Goal: Information Seeking & Learning: Find specific fact

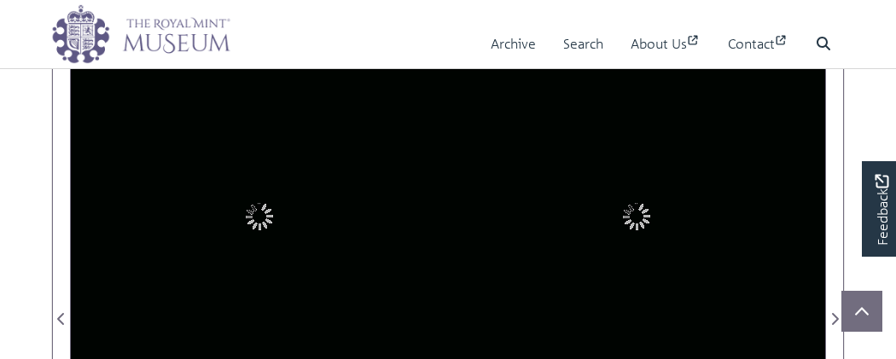
scroll to position [280, 0]
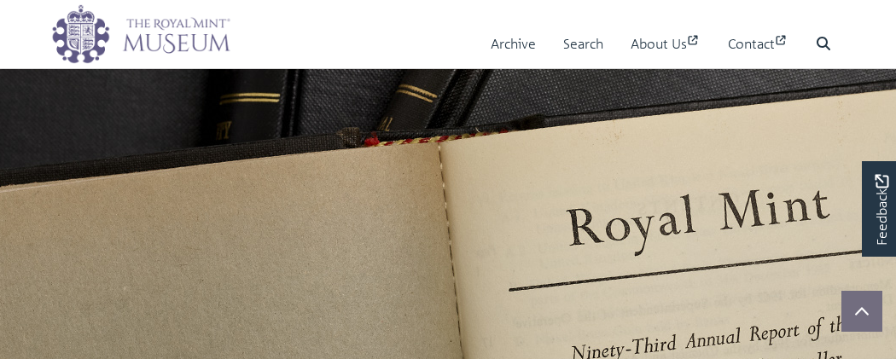
scroll to position [256, 0]
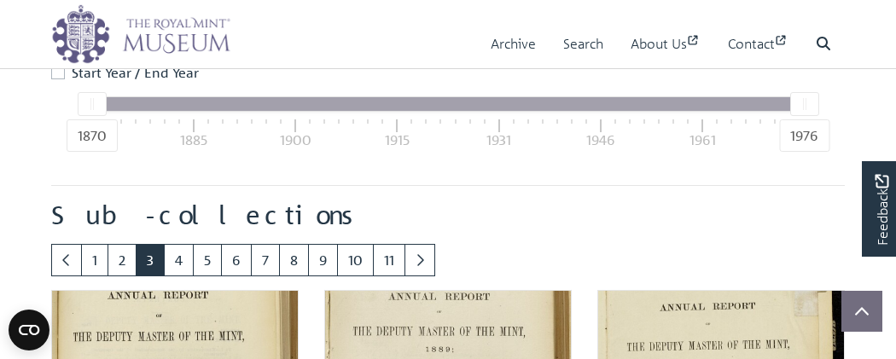
scroll to position [824, 0]
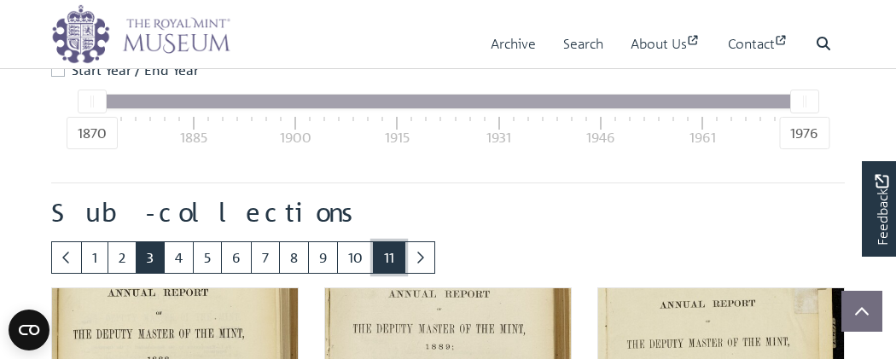
click at [384, 270] on link "11" at bounding box center [389, 258] width 32 height 32
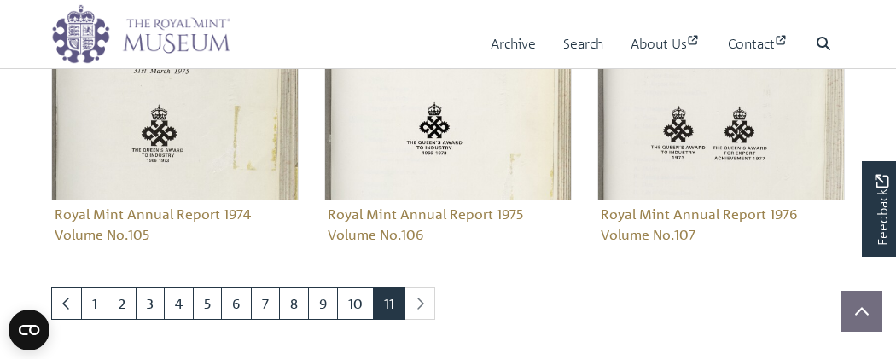
scroll to position [1799, 0]
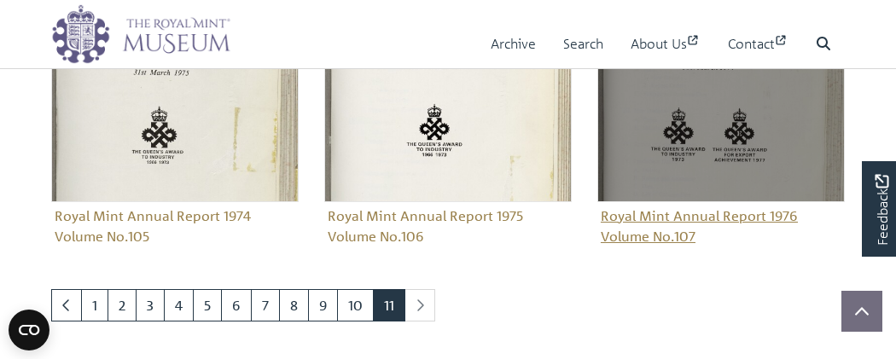
click at [682, 143] on img "Sub-collection" at bounding box center [720, 78] width 247 height 247
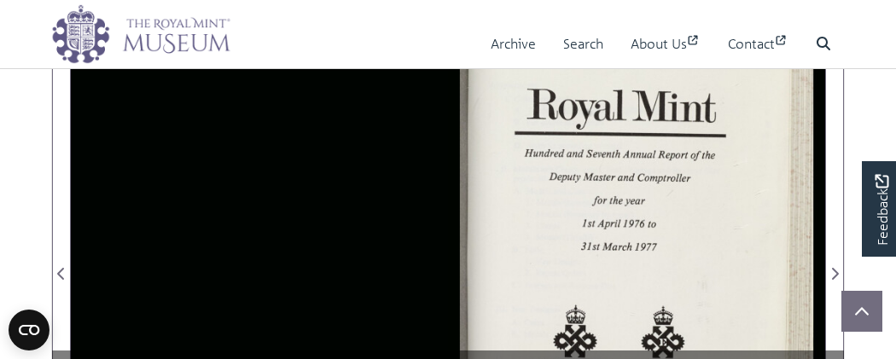
scroll to position [315, 0]
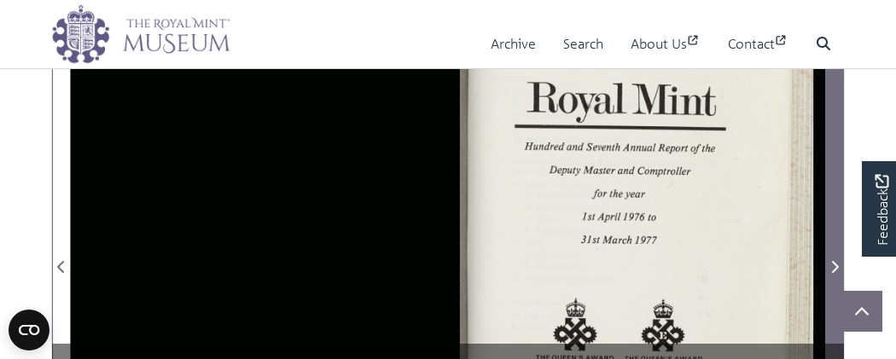
click at [836, 263] on icon "Next Page" at bounding box center [835, 267] width 7 height 12
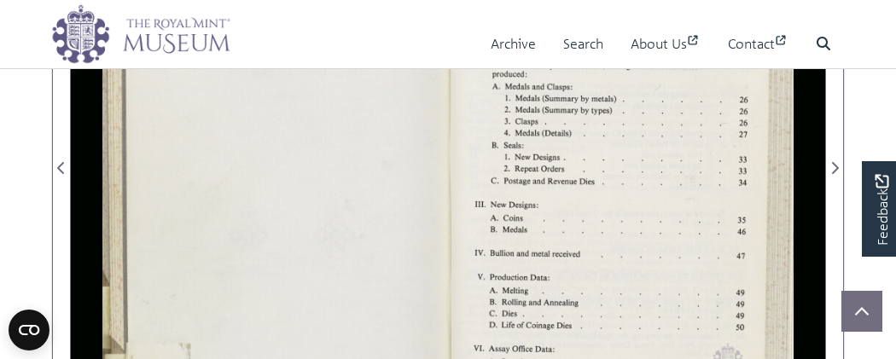
scroll to position [412, 0]
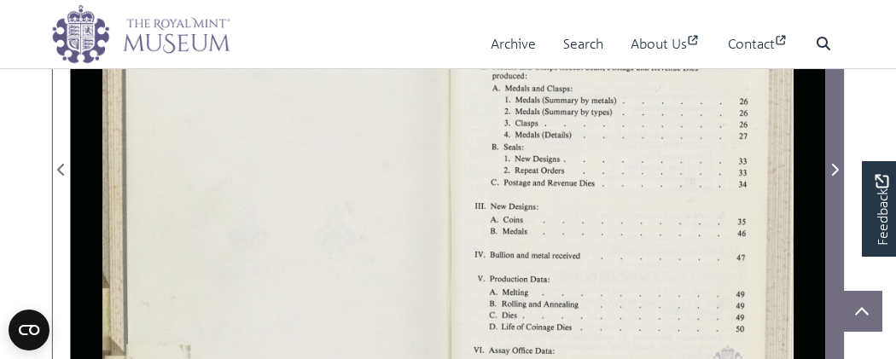
click at [838, 167] on icon "Next Page" at bounding box center [835, 170] width 7 height 12
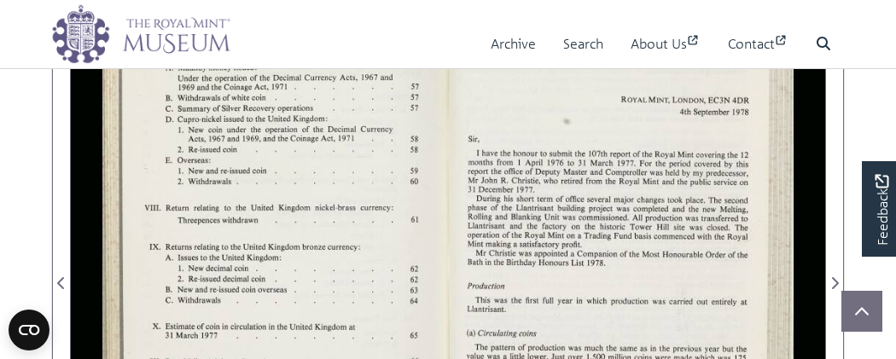
scroll to position [300, 0]
click at [276, 196] on div at bounding box center [259, 272] width 377 height 589
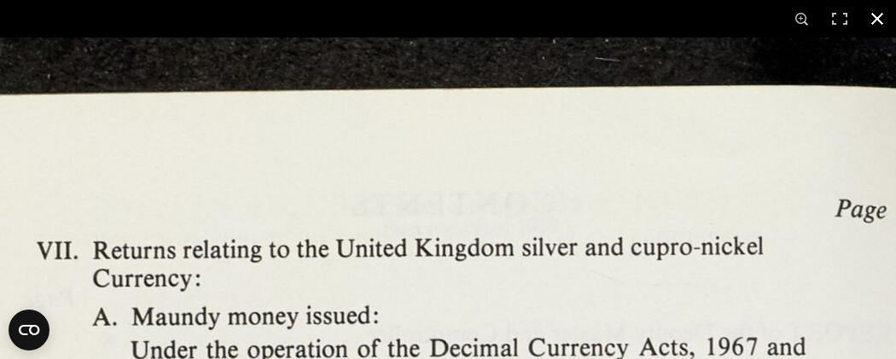
click at [877, 20] on button at bounding box center [878, 19] width 38 height 38
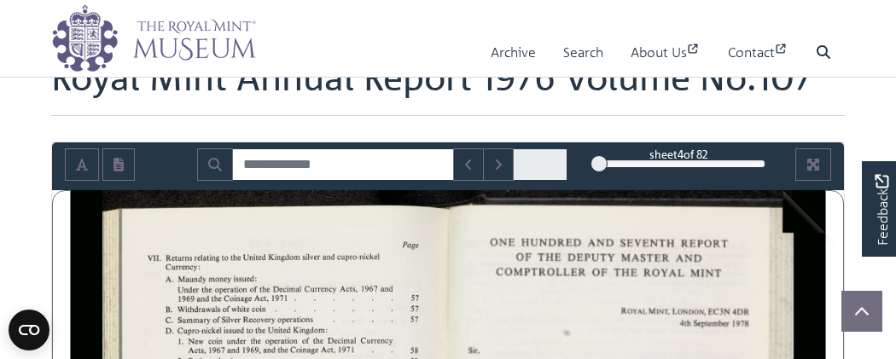
scroll to position [80, 0]
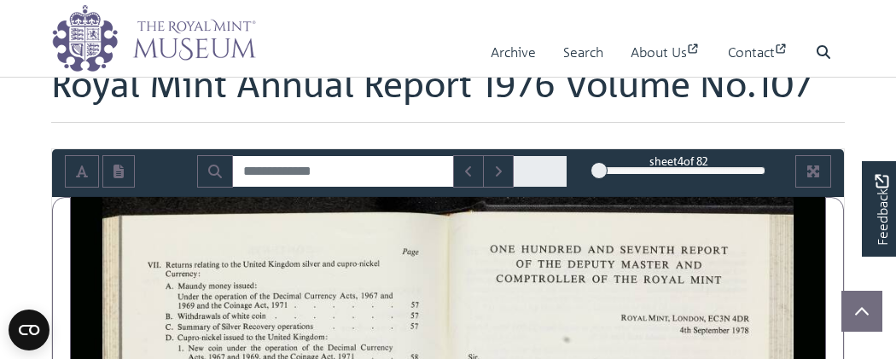
click at [734, 170] on div "4" at bounding box center [679, 170] width 172 height 17
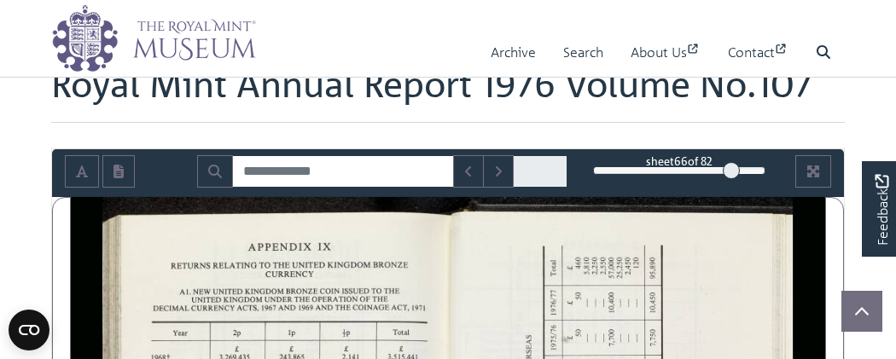
click at [747, 171] on div "66" at bounding box center [679, 170] width 172 height 17
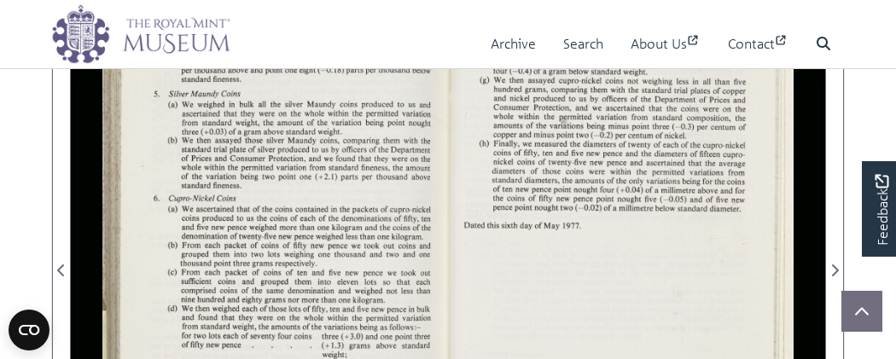
scroll to position [314, 0]
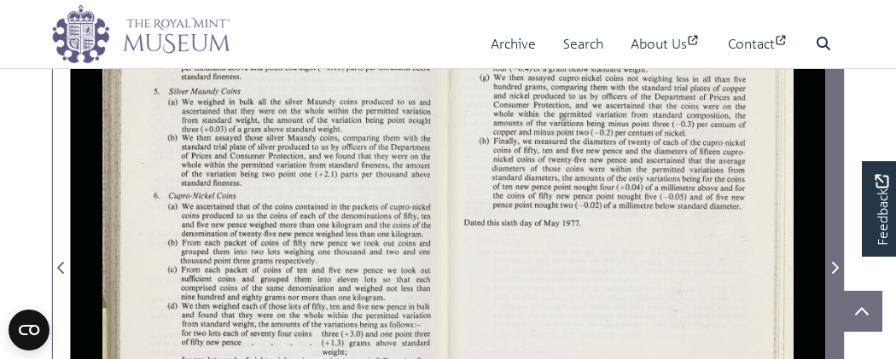
click at [833, 269] on icon "Next Page" at bounding box center [834, 268] width 9 height 14
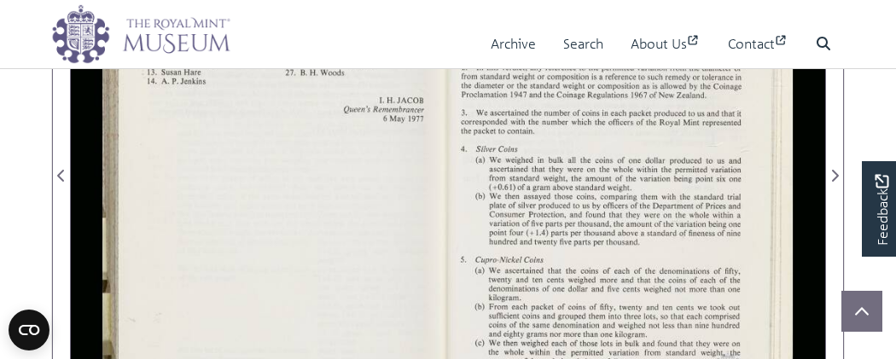
scroll to position [405, 0]
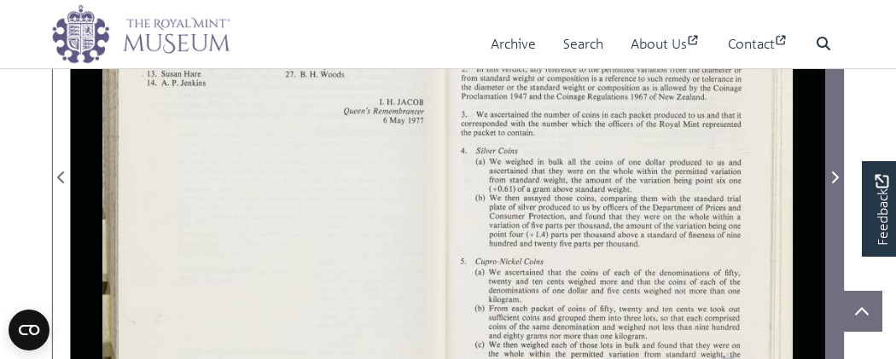
click at [833, 175] on icon "Next Page" at bounding box center [834, 178] width 9 height 14
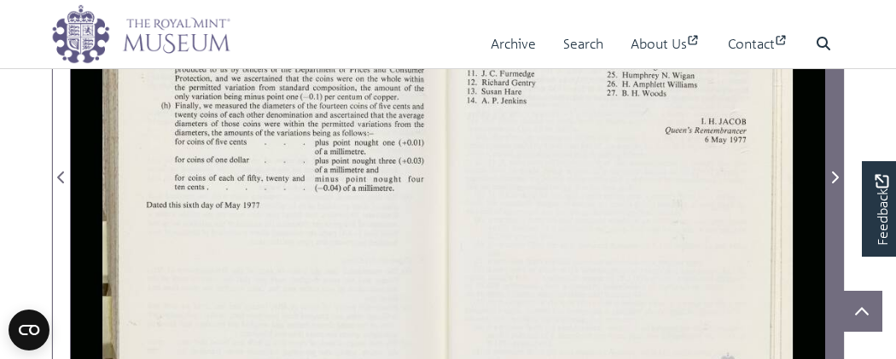
click at [833, 175] on icon "Next Page" at bounding box center [834, 178] width 9 height 14
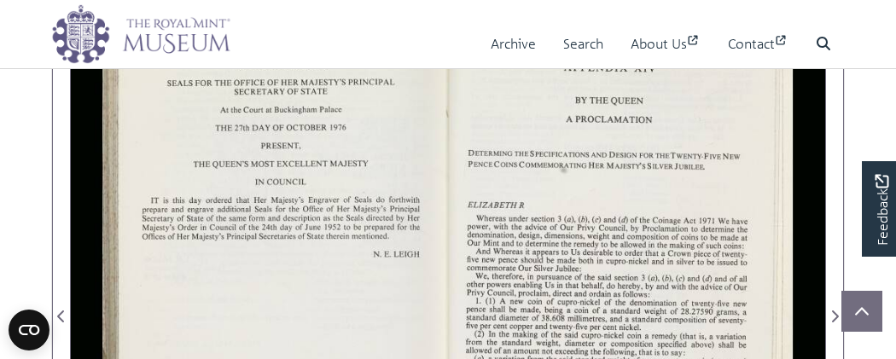
scroll to position [269, 0]
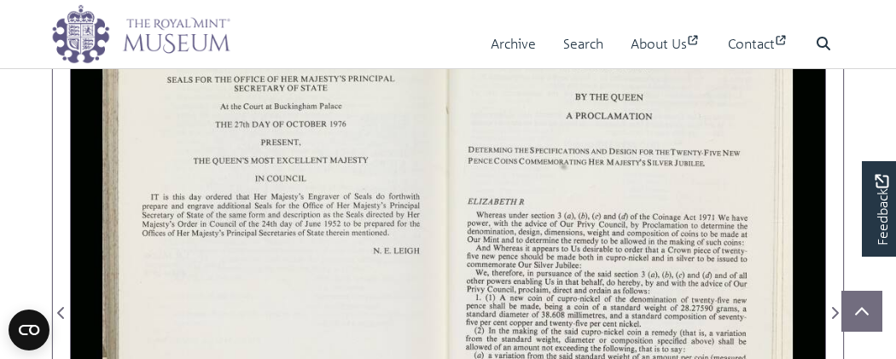
click at [652, 233] on div at bounding box center [636, 303] width 377 height 589
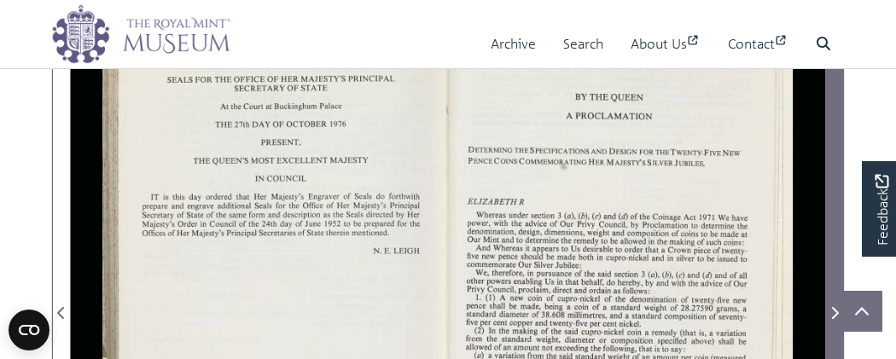
click at [835, 306] on icon "Next Page" at bounding box center [834, 313] width 9 height 14
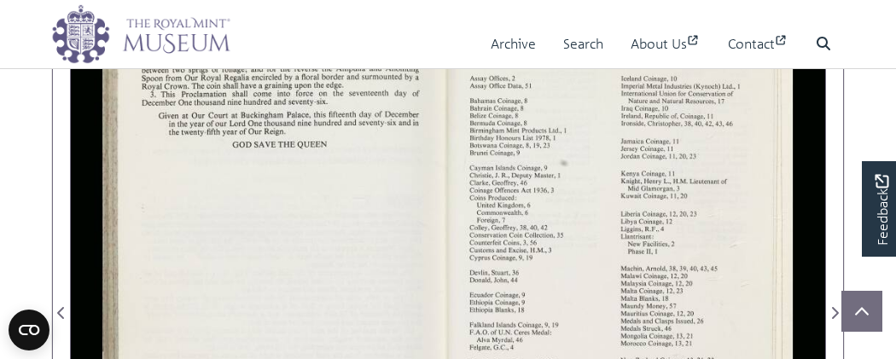
click at [604, 236] on div at bounding box center [636, 303] width 377 height 589
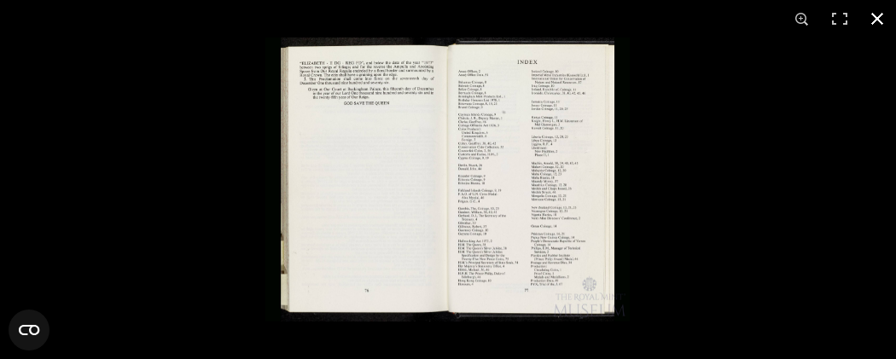
click at [878, 13] on button at bounding box center [878, 19] width 38 height 38
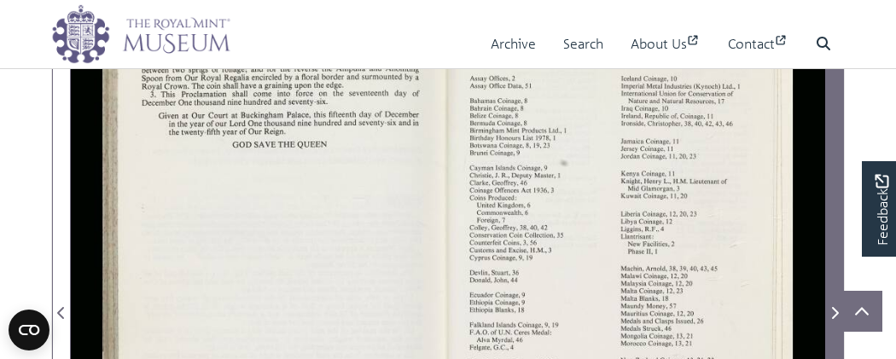
click at [838, 311] on icon "Next Page" at bounding box center [835, 313] width 7 height 12
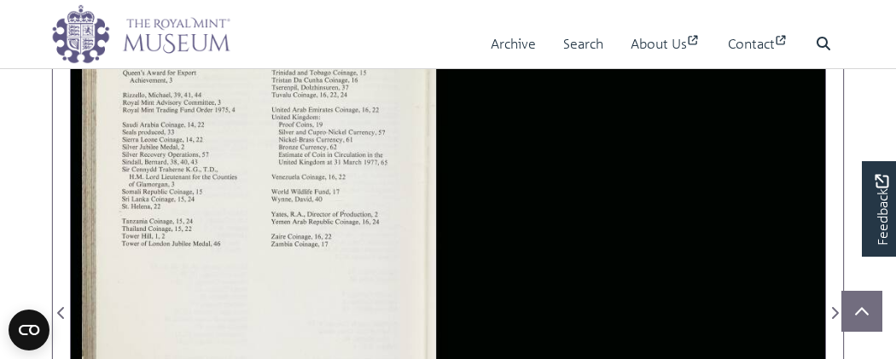
click at [215, 193] on div at bounding box center [259, 303] width 377 height 589
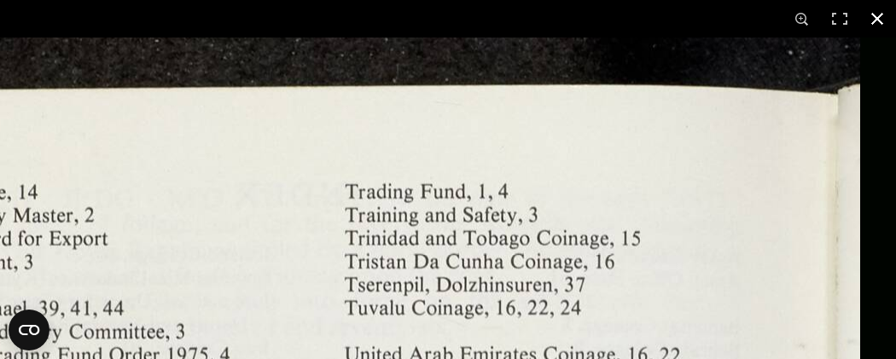
click at [874, 20] on button at bounding box center [878, 19] width 38 height 38
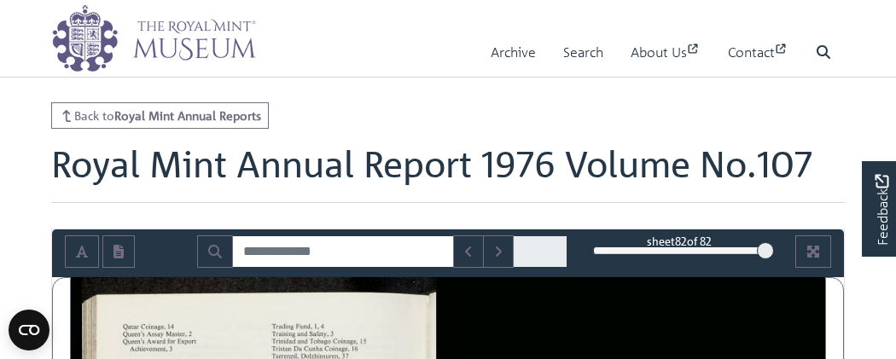
click at [600, 251] on div "82" at bounding box center [679, 250] width 172 height 17
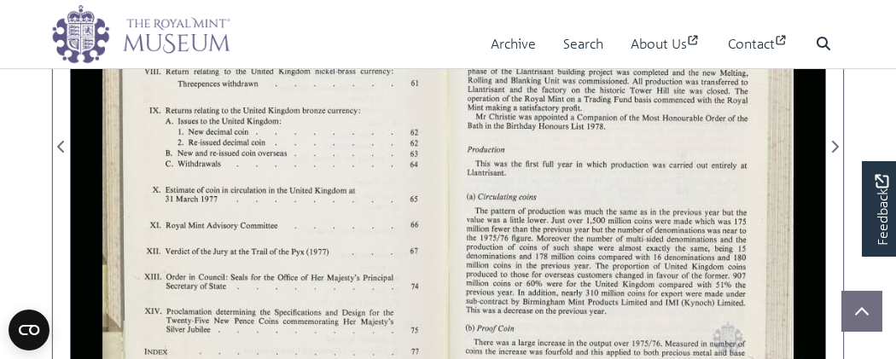
scroll to position [439, 0]
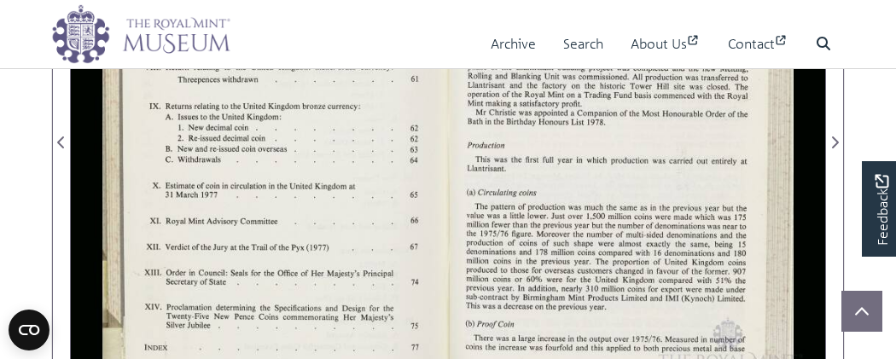
click at [239, 141] on div at bounding box center [259, 132] width 377 height 589
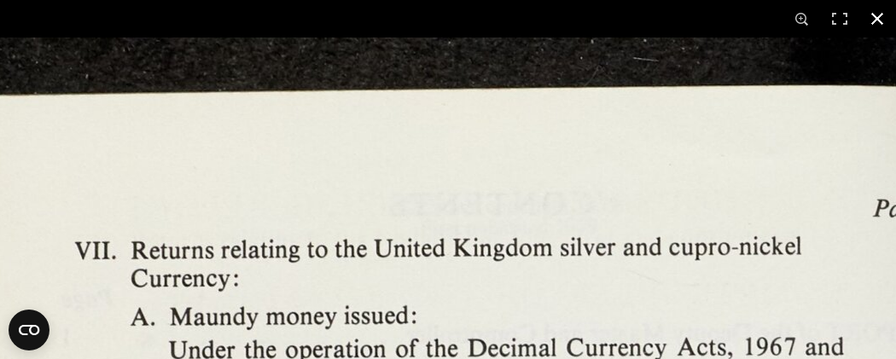
click at [879, 22] on button at bounding box center [878, 19] width 38 height 38
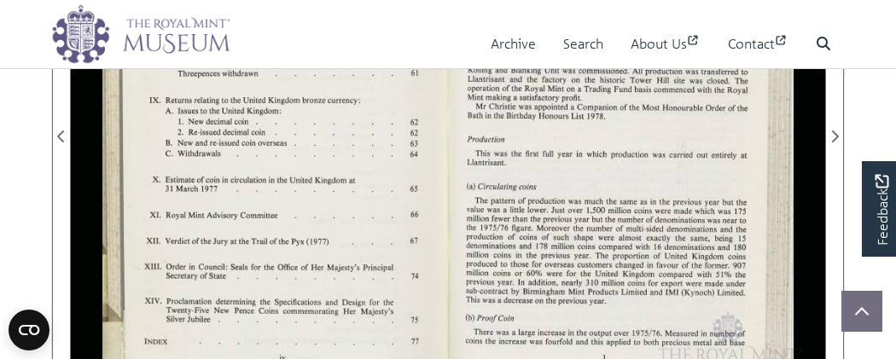
scroll to position [446, 0]
click at [625, 165] on div at bounding box center [636, 125] width 377 height 589
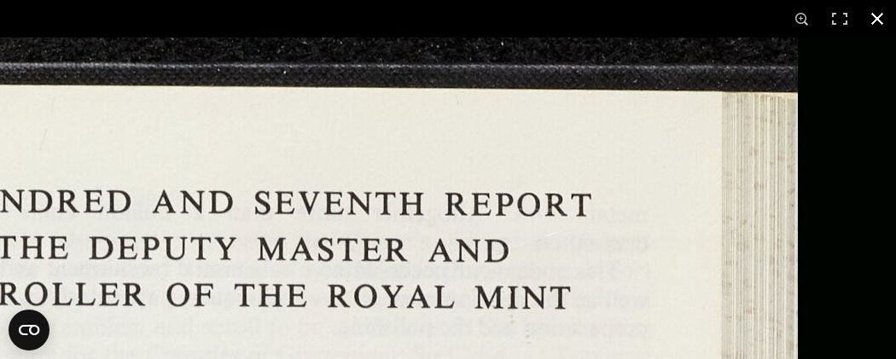
click at [874, 15] on button at bounding box center [878, 19] width 38 height 38
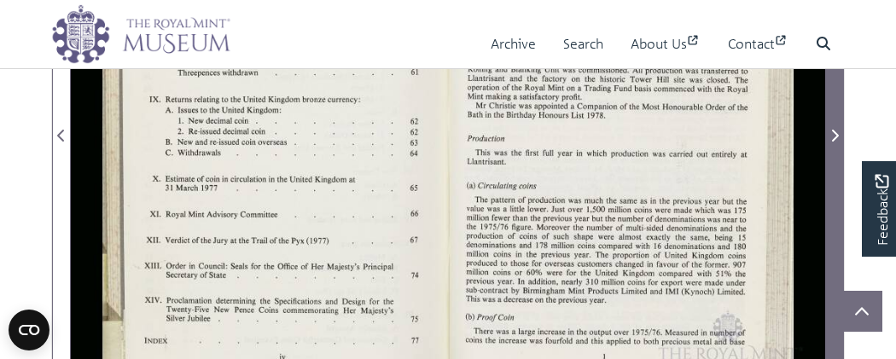
click at [833, 135] on icon "Next Page" at bounding box center [834, 136] width 9 height 14
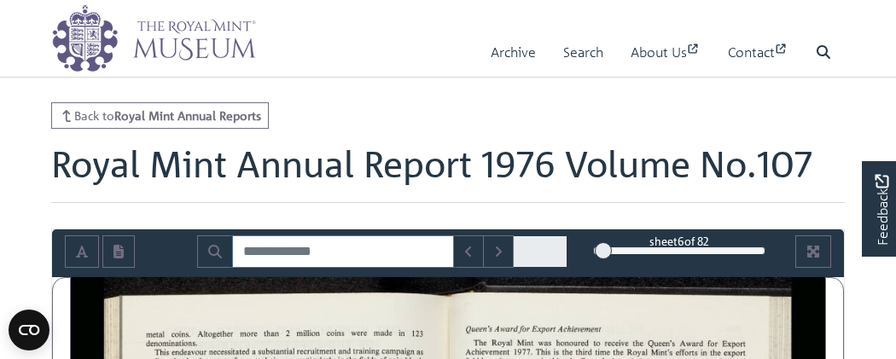
click at [265, 247] on input "Search for" at bounding box center [343, 252] width 222 height 32
type input "****"
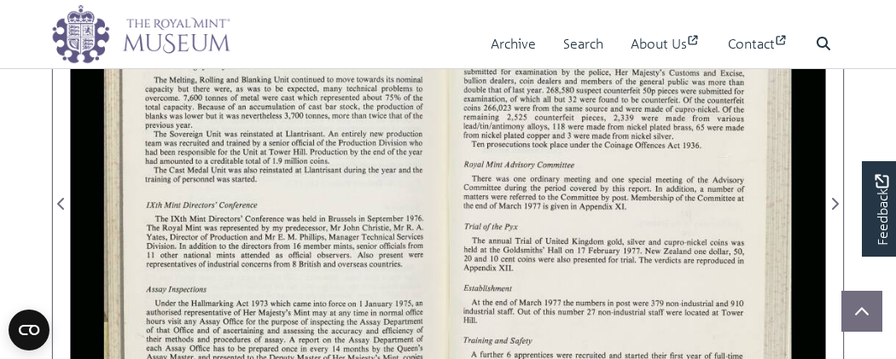
scroll to position [373, 0]
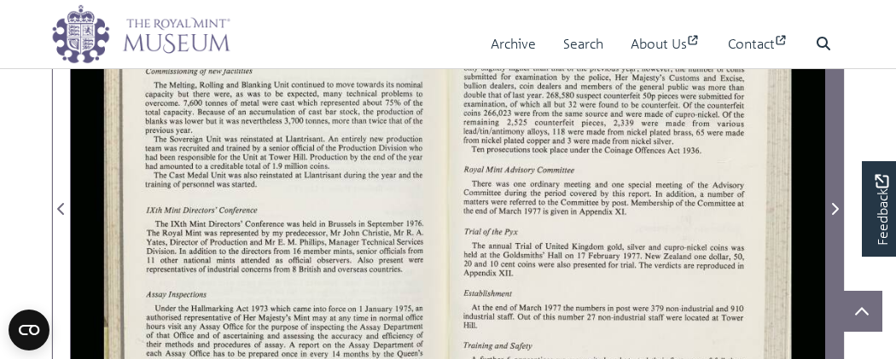
click at [835, 206] on icon "Next Page" at bounding box center [834, 209] width 9 height 14
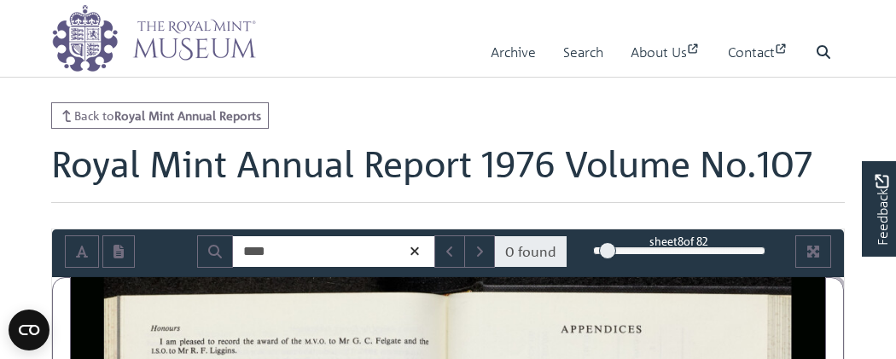
click at [597, 247] on div "8" at bounding box center [679, 250] width 172 height 17
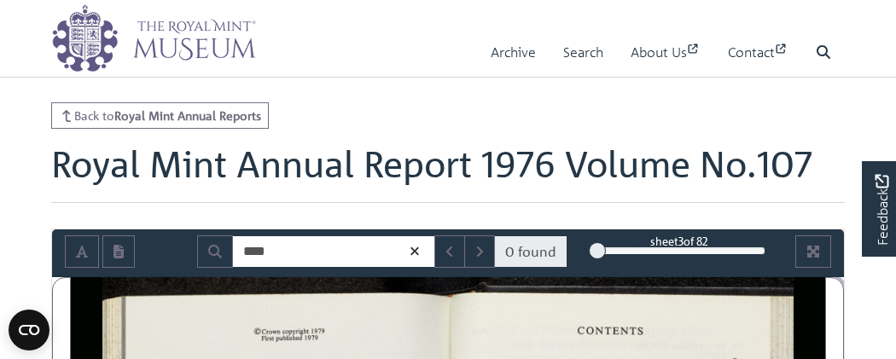
click at [748, 249] on div "3" at bounding box center [679, 250] width 172 height 17
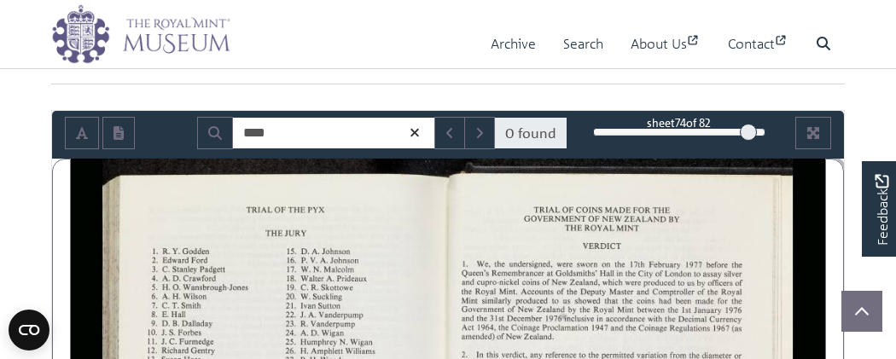
scroll to position [116, 0]
